Goal: Information Seeking & Learning: Learn about a topic

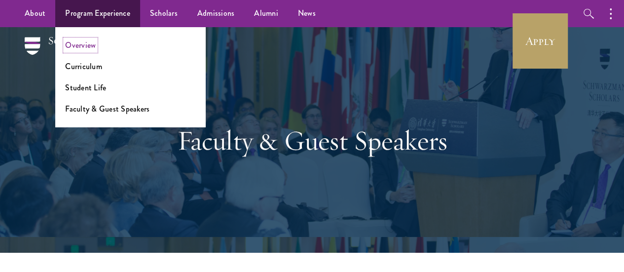
click at [93, 44] on link "Overview" at bounding box center [80, 44] width 31 height 11
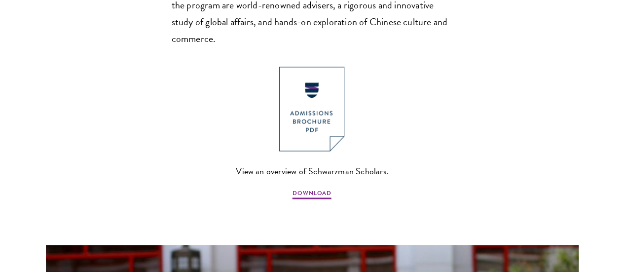
scroll to position [839, 0]
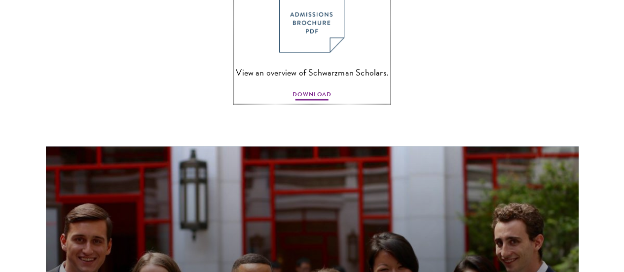
click at [308, 95] on span "DOWNLOAD" at bounding box center [312, 96] width 39 height 12
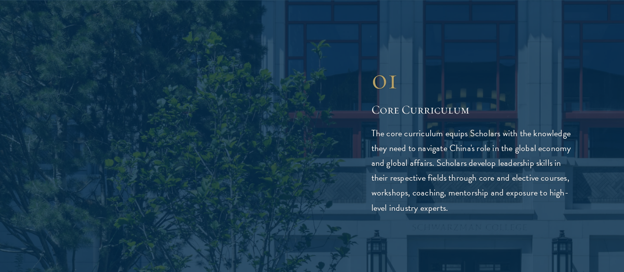
scroll to position [1728, 0]
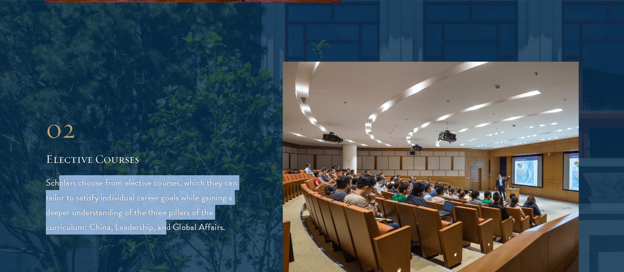
drag, startPoint x: 97, startPoint y: 74, endPoint x: 134, endPoint y: 163, distance: 96.7
click at [134, 163] on div "02 Elective Courses 02 Elective Courses Scholars choose from elective courses, …" at bounding box center [312, 173] width 533 height 222
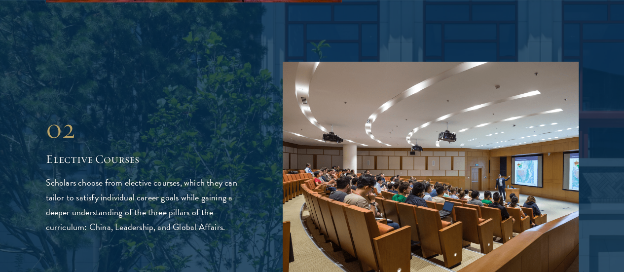
click at [146, 175] on p "Scholars choose from elective courses, which they can tailor to satisfy individ…" at bounding box center [149, 204] width 207 height 59
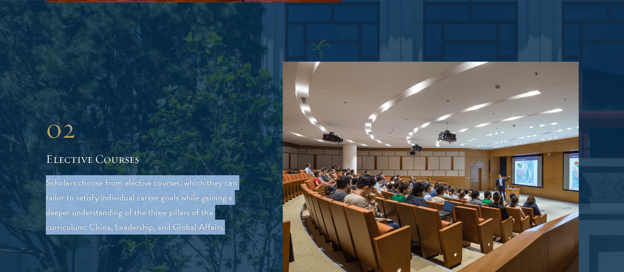
click at [146, 175] on p "Scholars choose from elective courses, which they can tailor to satisfy individ…" at bounding box center [149, 204] width 207 height 59
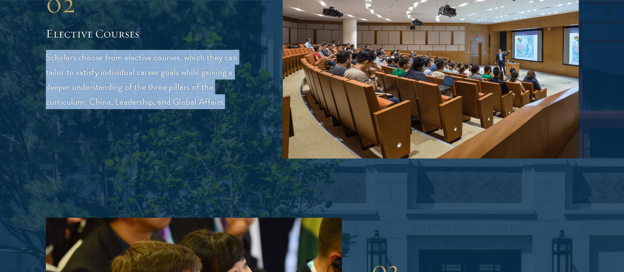
scroll to position [1975, 0]
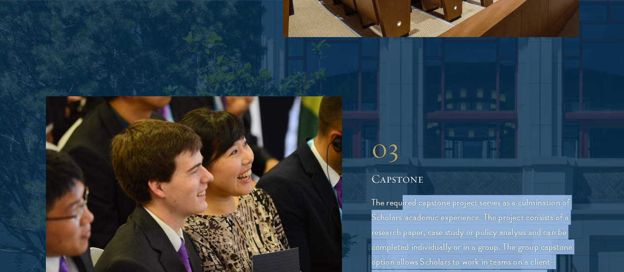
drag, startPoint x: 402, startPoint y: 48, endPoint x: 408, endPoint y: 168, distance: 120.1
click at [408, 169] on div "03 Capstone The required capstone project serves as a culmination of Scholars' …" at bounding box center [475, 207] width 207 height 153
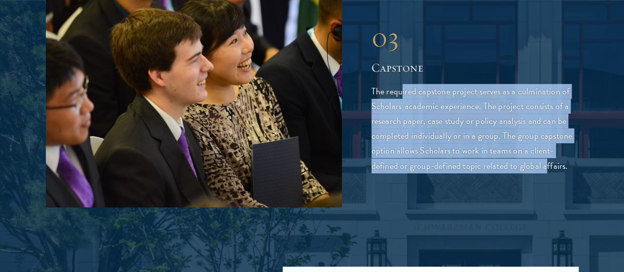
scroll to position [2172, 0]
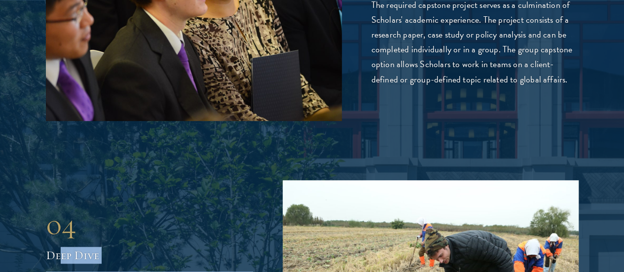
drag, startPoint x: 119, startPoint y: 176, endPoint x: 128, endPoint y: 165, distance: 13.7
drag, startPoint x: 115, startPoint y: 248, endPoint x: 103, endPoint y: 67, distance: 182.0
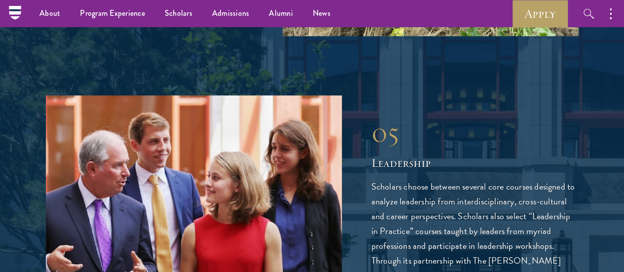
scroll to position [2419, 0]
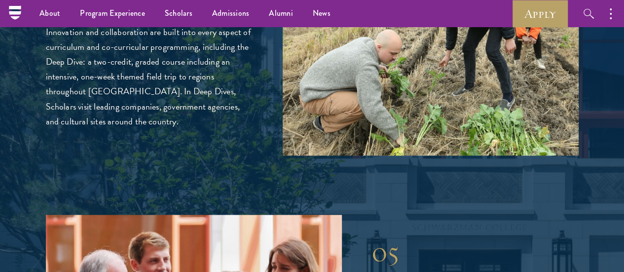
drag, startPoint x: 405, startPoint y: 106, endPoint x: 412, endPoint y: 250, distance: 144.8
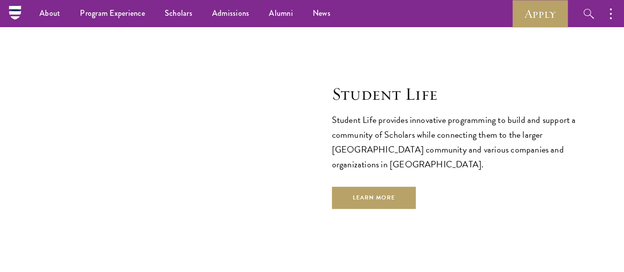
scroll to position [3209, 0]
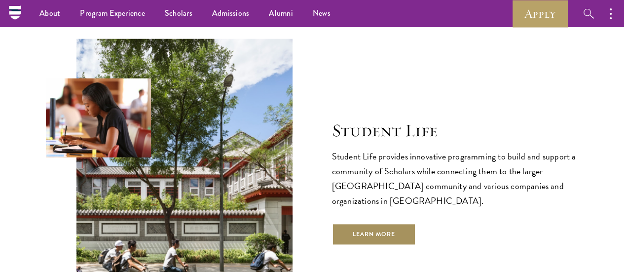
click at [377, 223] on link "Learn More" at bounding box center [374, 234] width 84 height 22
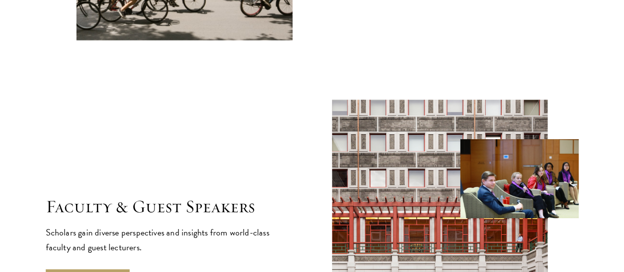
scroll to position [3505, 0]
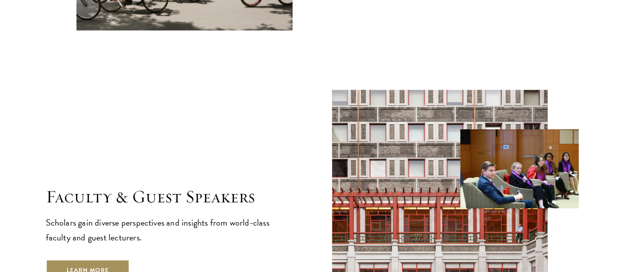
click at [130, 260] on link "Learn More" at bounding box center [88, 271] width 84 height 22
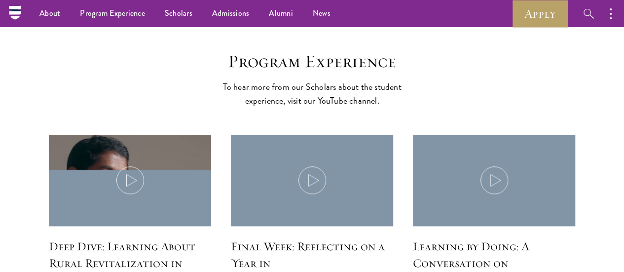
scroll to position [4245, 0]
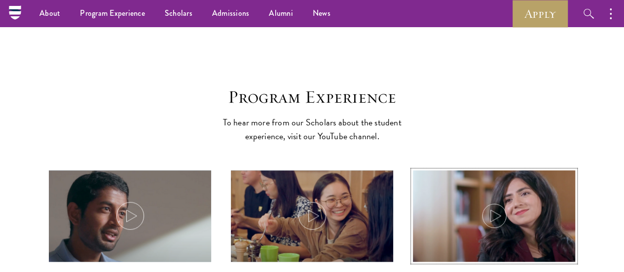
click at [508, 167] on img at bounding box center [494, 216] width 173 height 99
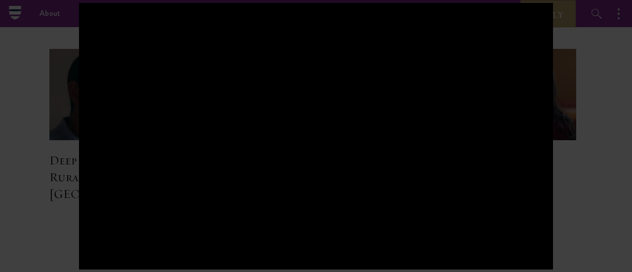
drag, startPoint x: 575, startPoint y: 150, endPoint x: 555, endPoint y: 152, distance: 19.8
click at [575, 150] on div at bounding box center [316, 136] width 632 height 272
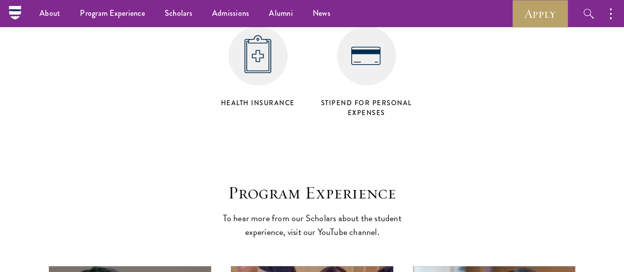
scroll to position [4147, 0]
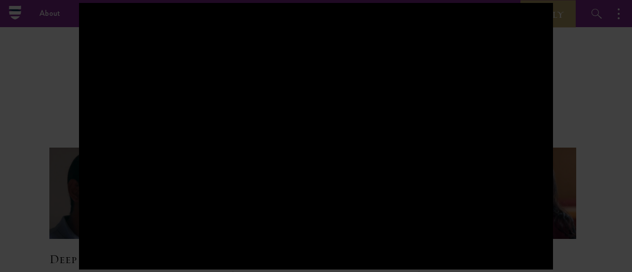
click at [30, 166] on div at bounding box center [316, 136] width 632 height 272
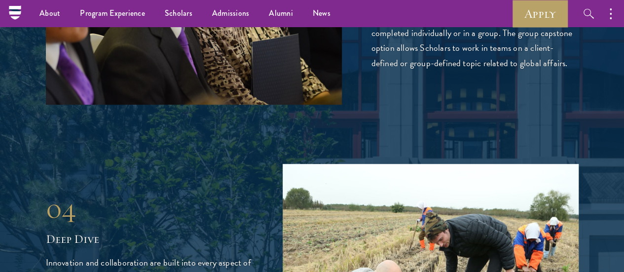
scroll to position [2188, 0]
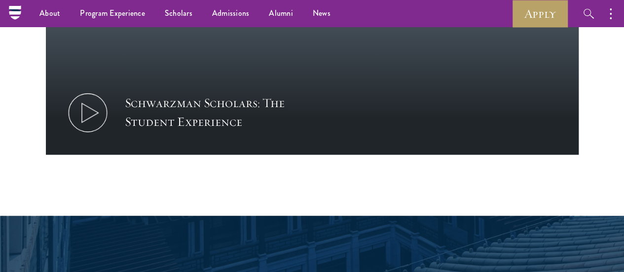
scroll to position [642, 0]
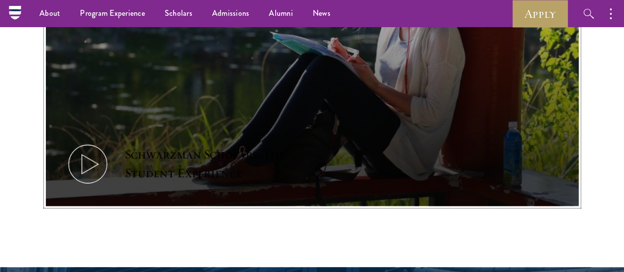
click at [256, 145] on div "Schwarzman Scholars: The Student Experience" at bounding box center [216, 164] width 183 height 38
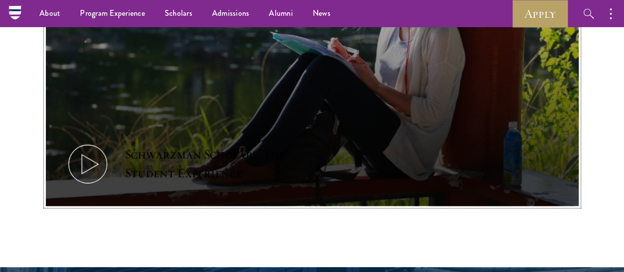
click at [178, 145] on div "Schwarzman Scholars: The Student Experience" at bounding box center [216, 164] width 183 height 38
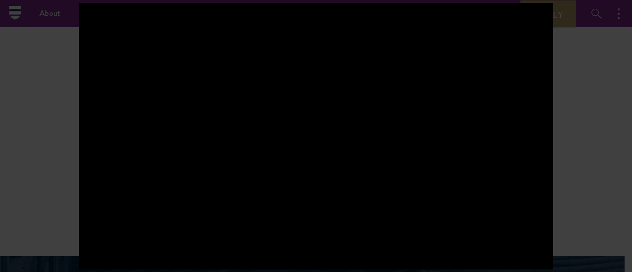
click at [348, 187] on div at bounding box center [316, 136] width 474 height 267
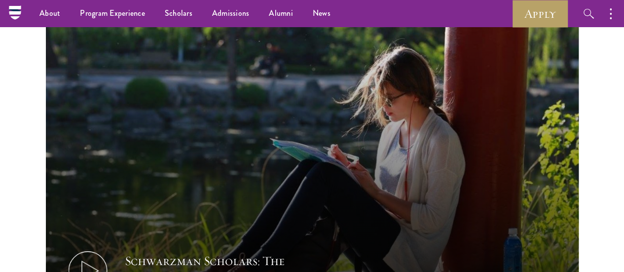
scroll to position [494, 0]
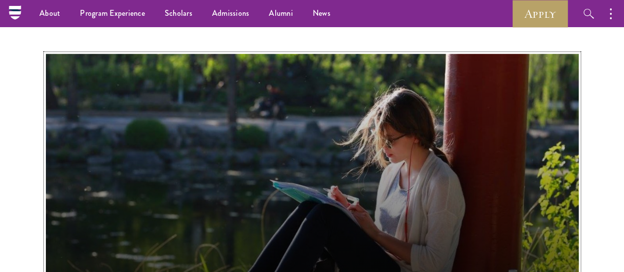
click at [344, 157] on button "Schwarzman Scholars: The Student Experience" at bounding box center [312, 204] width 533 height 300
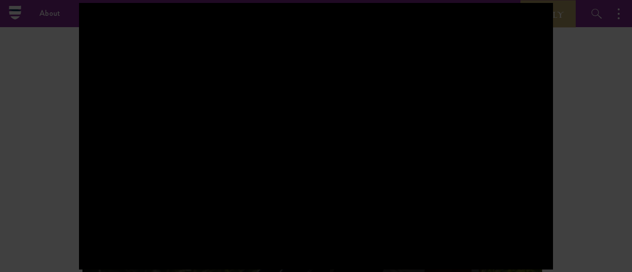
drag, startPoint x: 541, startPoint y: 159, endPoint x: 585, endPoint y: 145, distance: 46.5
click at [600, 147] on div at bounding box center [316, 136] width 632 height 272
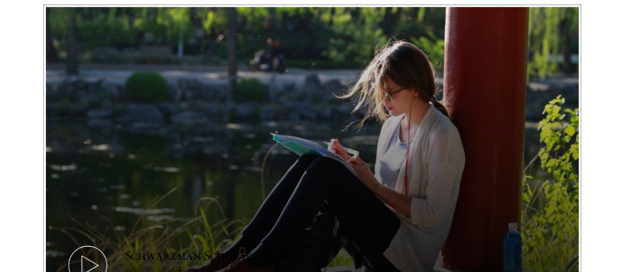
scroll to position [592, 0]
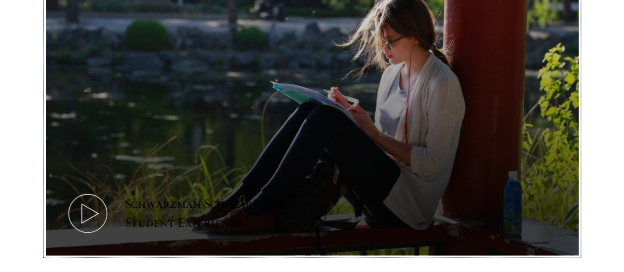
click at [149, 193] on button "Schwarzman Scholars: The Student Experience" at bounding box center [312, 105] width 533 height 300
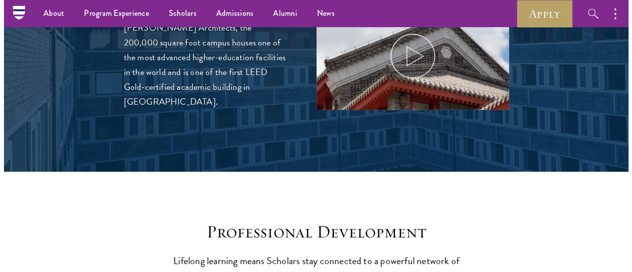
scroll to position [1037, 0]
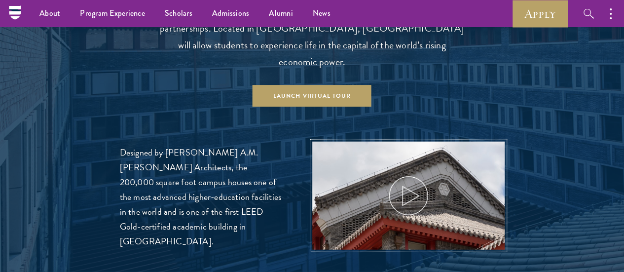
click at [408, 174] on icon at bounding box center [409, 196] width 44 height 44
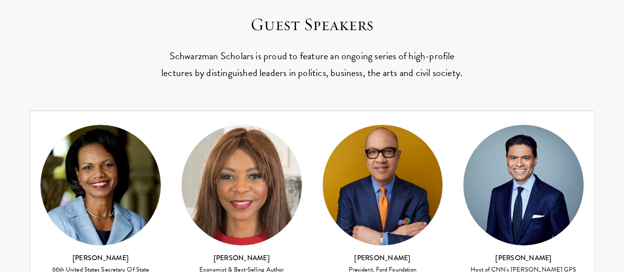
scroll to position [3801, 0]
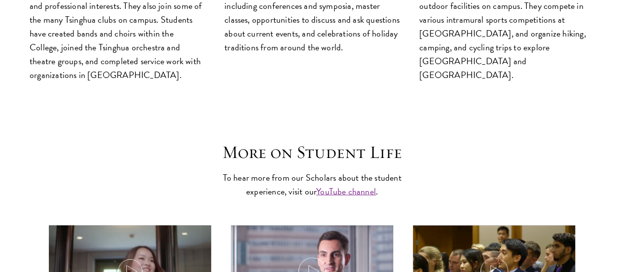
scroll to position [2814, 0]
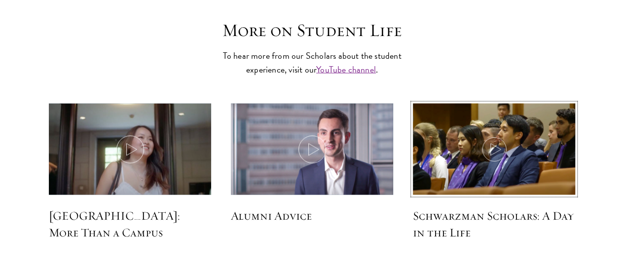
click at [524, 101] on img at bounding box center [494, 150] width 173 height 99
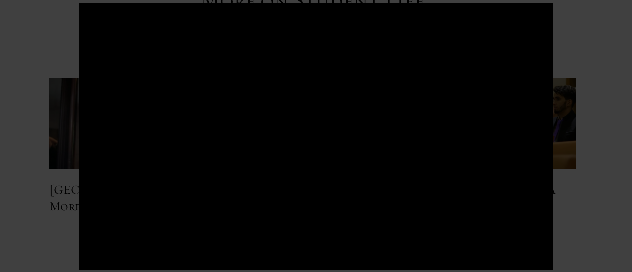
click at [604, 117] on div at bounding box center [316, 136] width 632 height 272
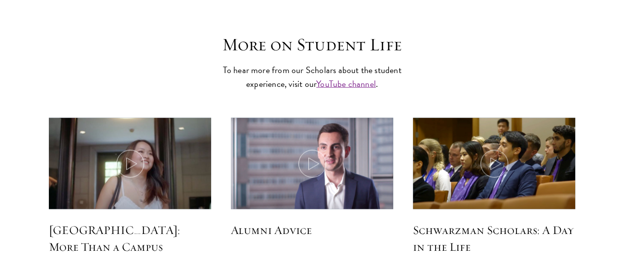
scroll to position [2801, 0]
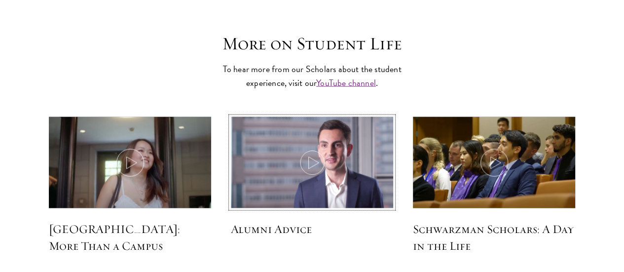
click at [283, 116] on img at bounding box center [312, 163] width 173 height 99
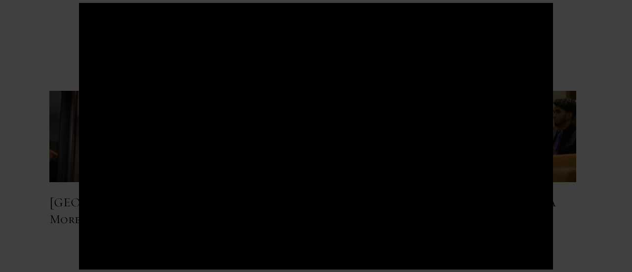
click at [47, 143] on div at bounding box center [316, 136] width 632 height 272
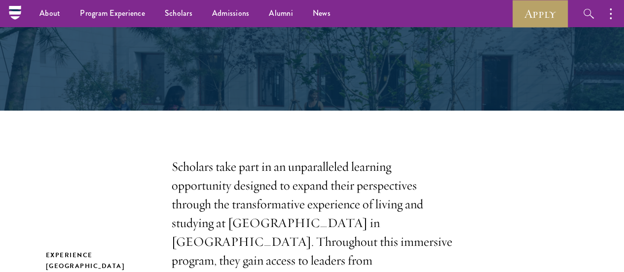
scroll to position [0, 0]
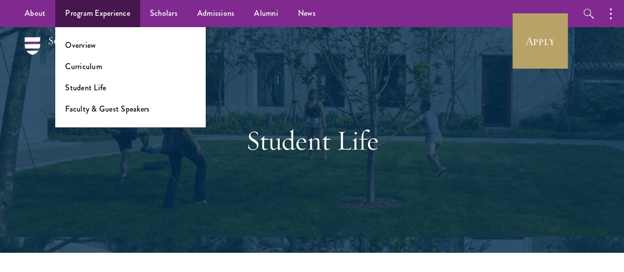
click at [86, 51] on ul "Overview Curriculum Student Life Faculty & Guest Speakers" at bounding box center [130, 77] width 150 height 100
click at [98, 41] on li "Overview" at bounding box center [130, 44] width 130 height 11
click at [90, 43] on link "Overview" at bounding box center [80, 44] width 31 height 11
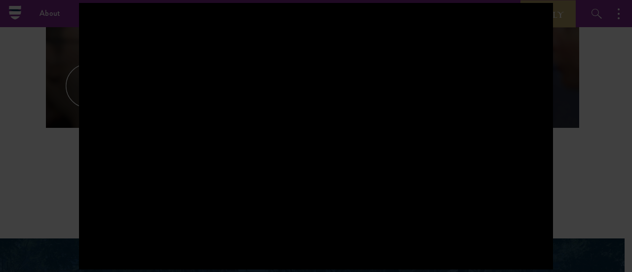
click at [608, 129] on div at bounding box center [316, 136] width 632 height 272
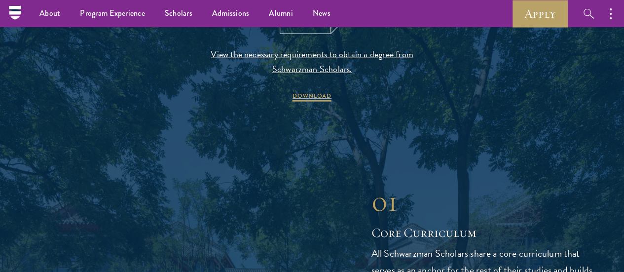
scroll to position [1086, 0]
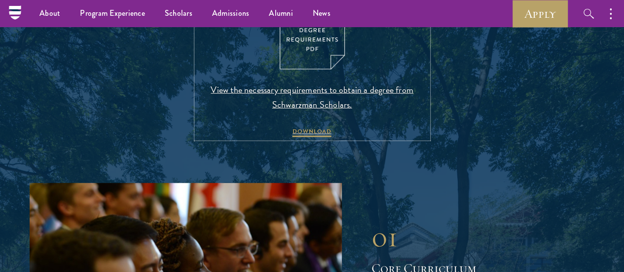
click at [317, 112] on span "View the necessary requirements to obtain a degree from Schwarzman Scholars." at bounding box center [312, 97] width 232 height 30
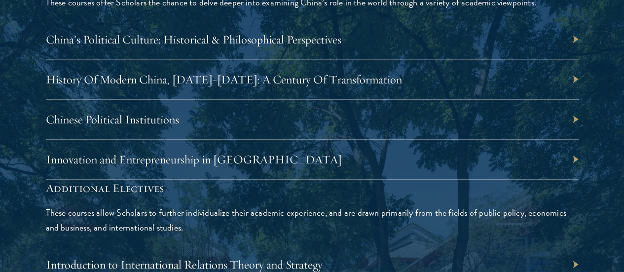
scroll to position [3209, 0]
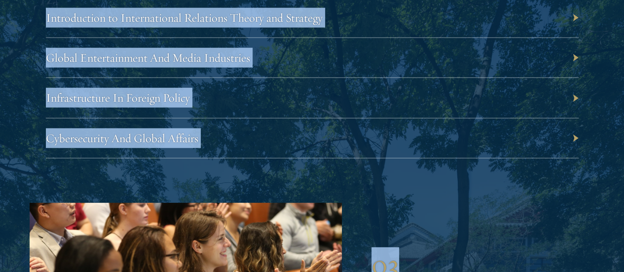
drag, startPoint x: 330, startPoint y: 107, endPoint x: 429, endPoint y: 267, distance: 187.8
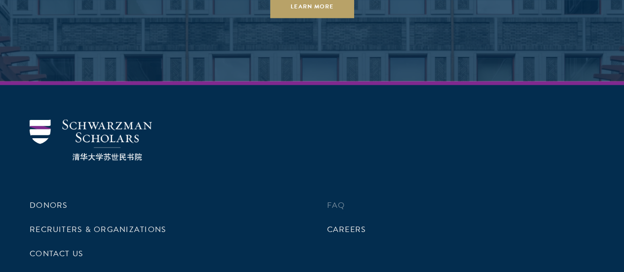
scroll to position [6100, 0]
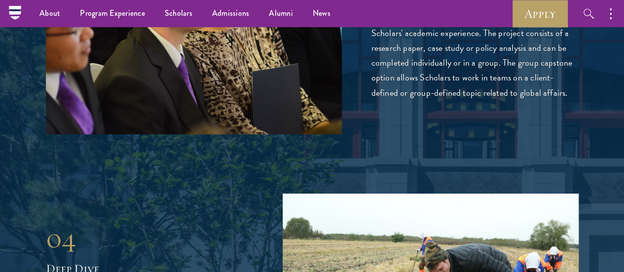
scroll to position [2147, 0]
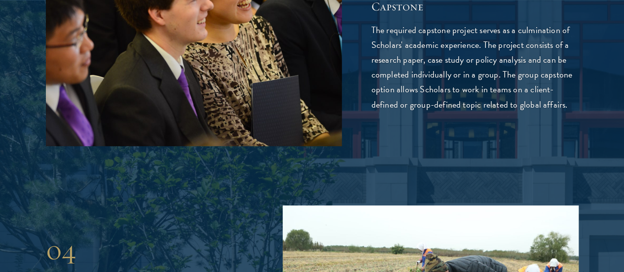
drag, startPoint x: 195, startPoint y: 233, endPoint x: 116, endPoint y: 154, distance: 113.1
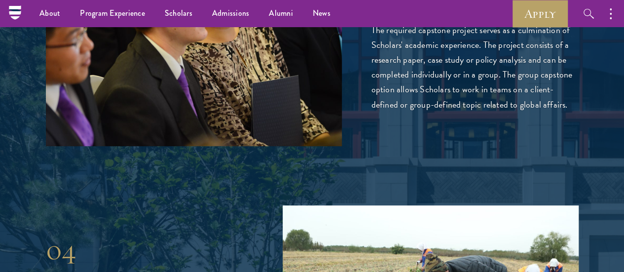
scroll to position [2144, 0]
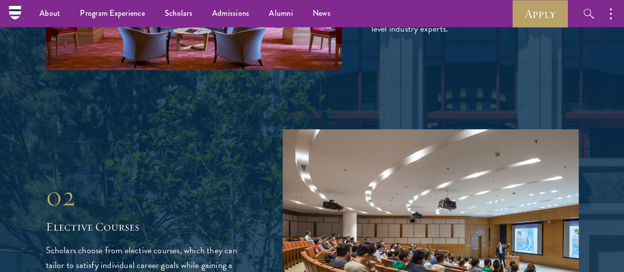
scroll to position [1660, 0]
